Goal: Task Accomplishment & Management: Complete application form

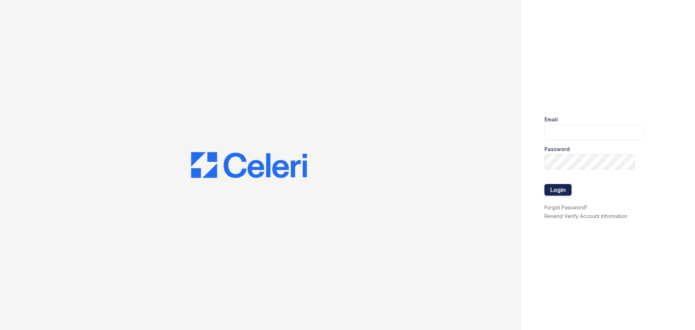
type input "[EMAIL_ADDRESS][DOMAIN_NAME]"
click at [559, 194] on button "Login" at bounding box center [557, 190] width 27 height 12
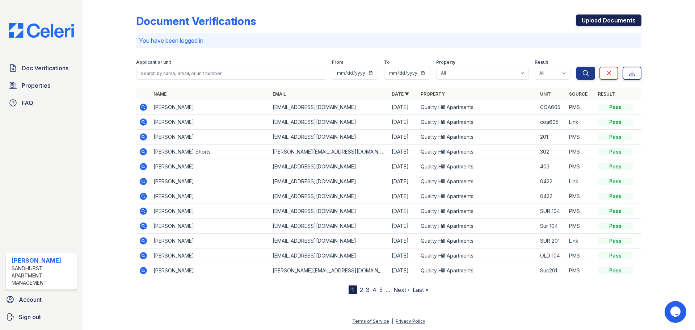
click at [600, 22] on link "Upload Documents" at bounding box center [608, 20] width 65 height 12
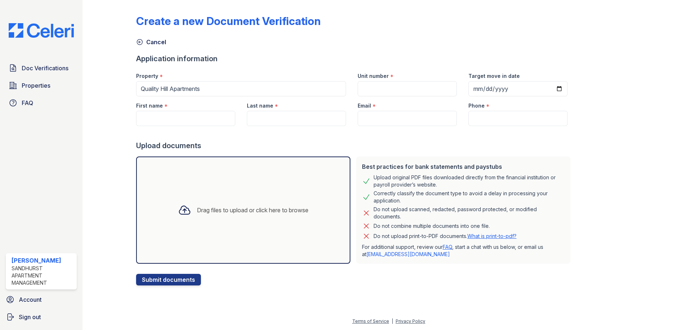
click at [225, 211] on div "Drag files to upload or click here to browse" at bounding box center [252, 210] width 111 height 9
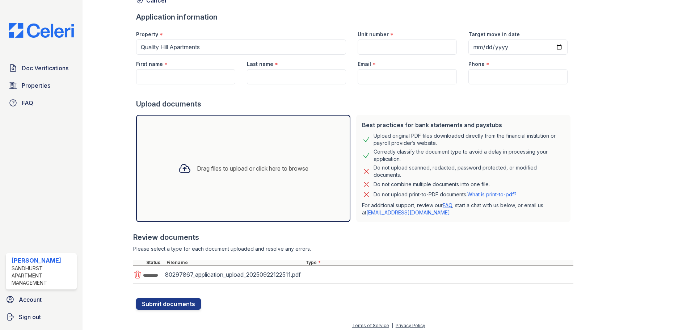
scroll to position [46, 0]
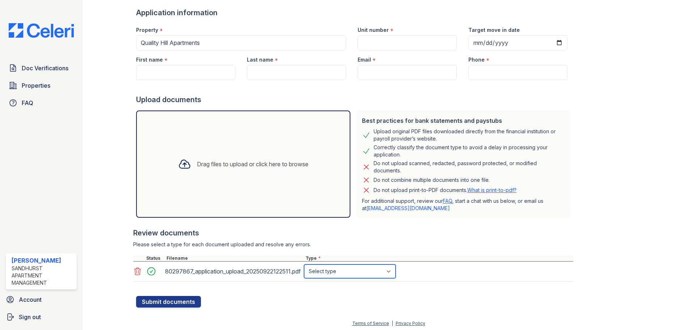
click at [327, 267] on select "Select type Paystub Bank Statement Offer Letter Tax Documents Benefit Award Let…" at bounding box center [350, 271] width 92 height 14
select select "paystub"
click at [304, 264] on select "Select type Paystub Bank Statement Offer Letter Tax Documents Benefit Award Let…" at bounding box center [350, 271] width 92 height 14
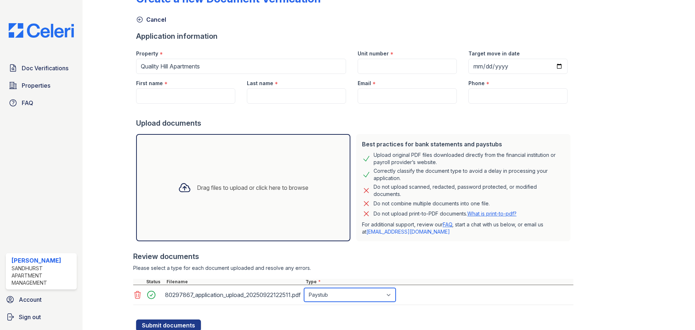
scroll to position [10, 0]
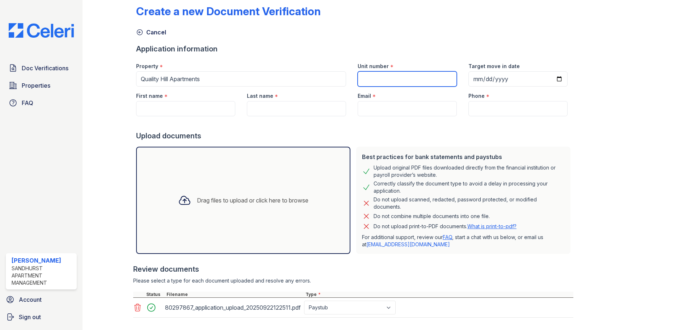
click at [367, 79] on input "Unit number" at bounding box center [406, 78] width 99 height 15
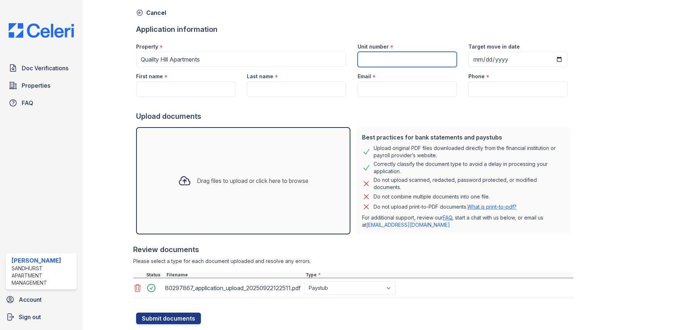
scroll to position [46, 0]
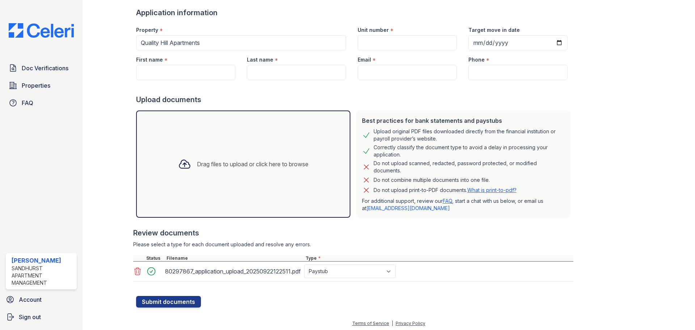
click at [156, 64] on div "First name *" at bounding box center [185, 57] width 99 height 14
click at [156, 73] on input "First name" at bounding box center [185, 72] width 99 height 15
drag, startPoint x: 168, startPoint y: 79, endPoint x: 143, endPoint y: 71, distance: 26.2
click at [143, 71] on input "Conn" at bounding box center [185, 72] width 99 height 15
type input "C"
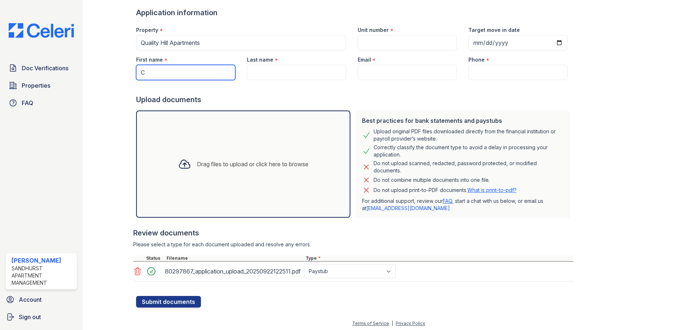
drag, startPoint x: 151, startPoint y: 72, endPoint x: 134, endPoint y: 71, distance: 17.4
click at [134, 71] on div "First name * C" at bounding box center [185, 65] width 111 height 30
paste input "Conner"
type input "Conner"
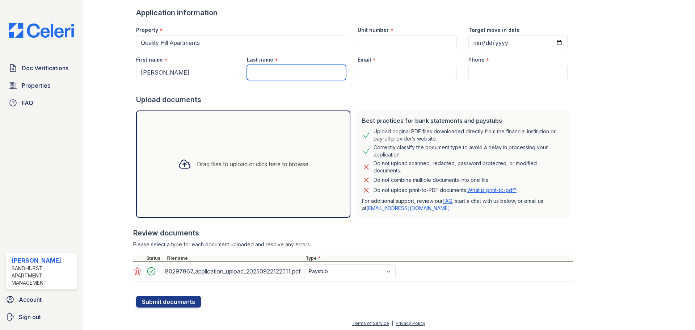
click at [256, 73] on input "Last name" at bounding box center [296, 72] width 99 height 15
click at [295, 74] on input "Last name" at bounding box center [296, 72] width 99 height 15
paste input "Beurman"
type input "Beurman"
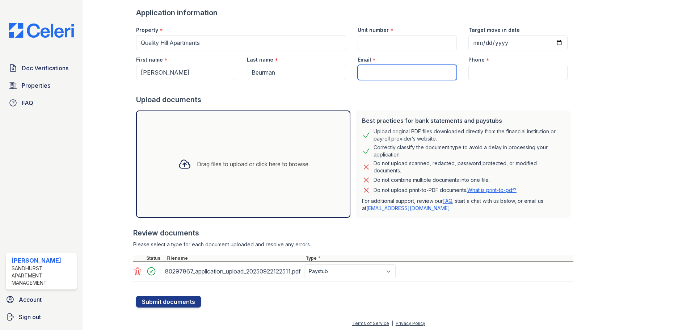
click at [376, 73] on input "Email" at bounding box center [406, 72] width 99 height 15
click at [365, 69] on input "Email" at bounding box center [406, 72] width 99 height 15
paste input "ccbeurman@gmail.com"
type input "ccbeurman@gmail.com"
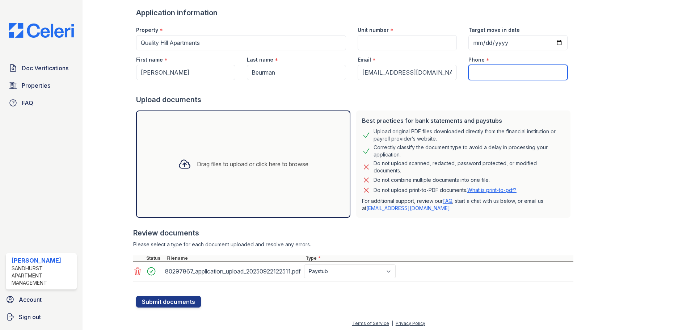
click at [488, 75] on input "Phone" at bounding box center [517, 72] width 99 height 15
paste input "(913) 534-0964"
type input "(913) 534-0964"
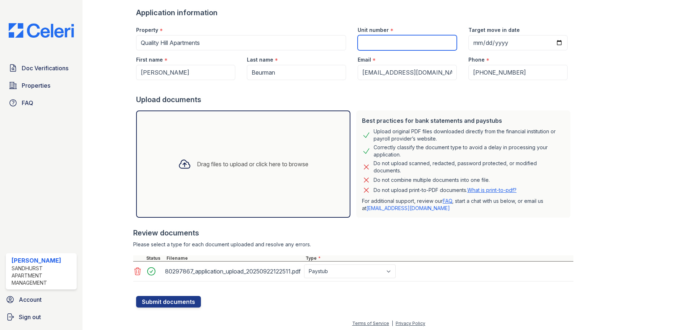
click at [382, 45] on input "Unit number" at bounding box center [406, 42] width 99 height 15
type input "205"
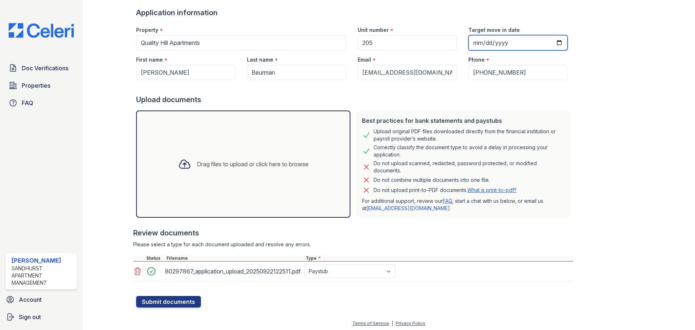
click at [470, 41] on input "Target move in date" at bounding box center [517, 42] width 99 height 15
click at [550, 44] on input "Target move in date" at bounding box center [517, 42] width 99 height 15
type input "2025-09-30"
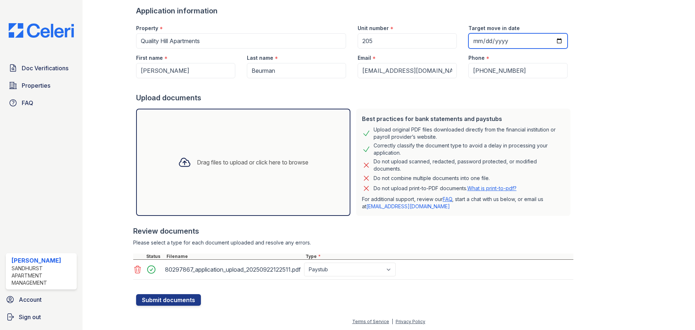
scroll to position [48, 0]
click at [177, 300] on button "Submit documents" at bounding box center [168, 299] width 65 height 12
